Goal: Navigation & Orientation: Find specific page/section

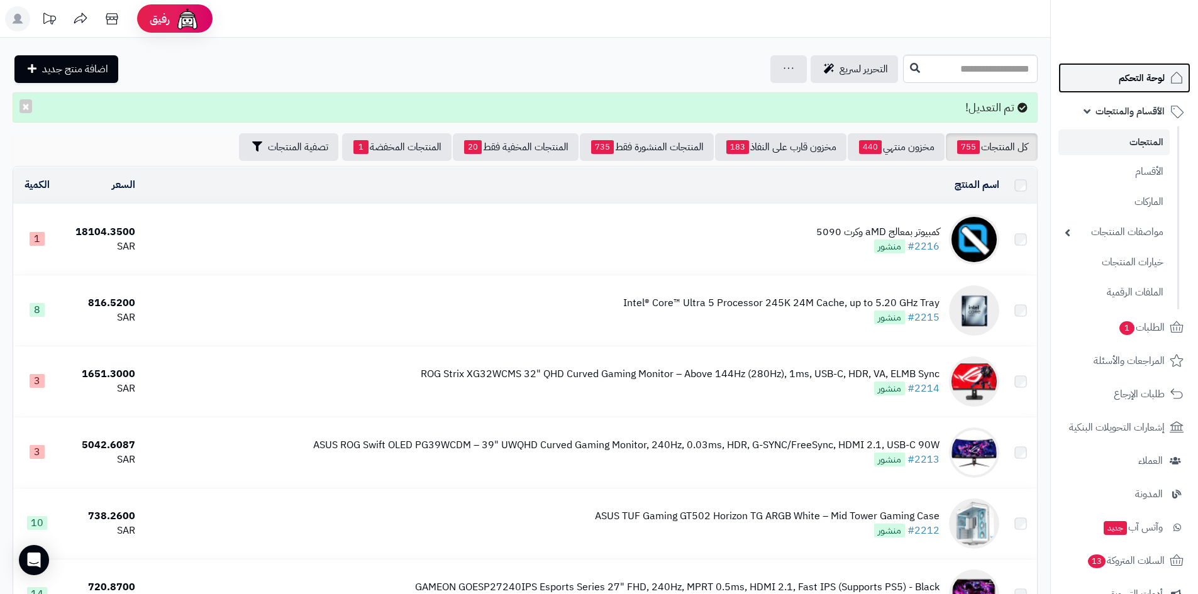
drag, startPoint x: 0, startPoint y: 0, endPoint x: 1123, endPoint y: 82, distance: 1125.7
click at [1123, 82] on span "لوحة التحكم" at bounding box center [1142, 78] width 46 height 18
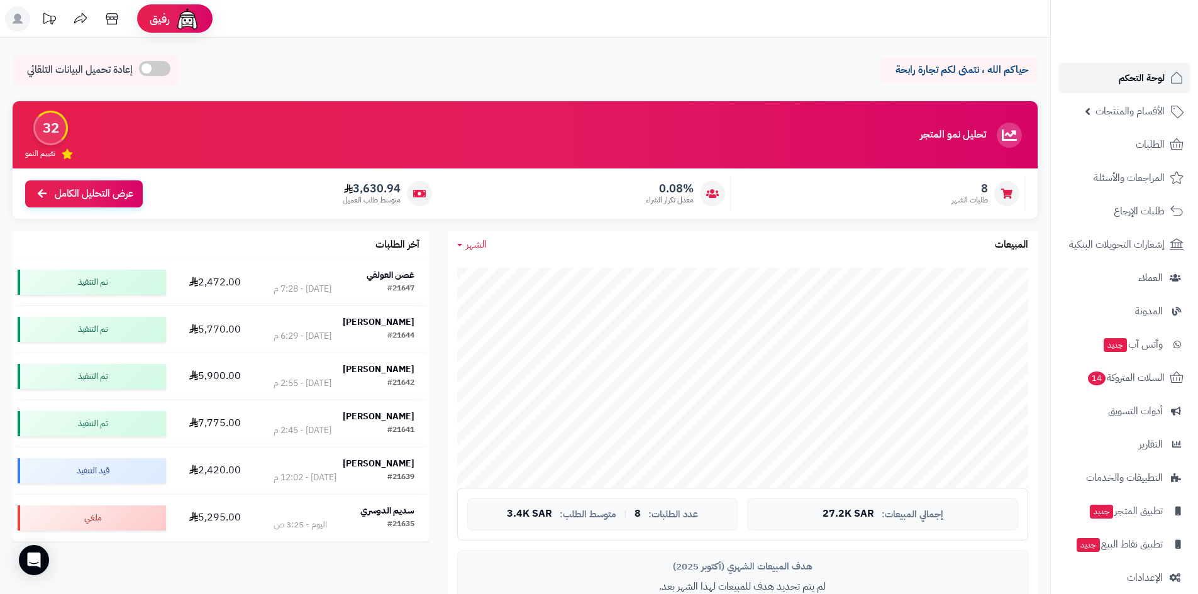
click at [1132, 79] on span "لوحة التحكم" at bounding box center [1142, 78] width 46 height 18
click at [1110, 74] on link "لوحة التحكم" at bounding box center [1125, 78] width 132 height 30
click at [1103, 81] on link "لوحة التحكم" at bounding box center [1125, 78] width 132 height 30
